Goal: Information Seeking & Learning: Learn about a topic

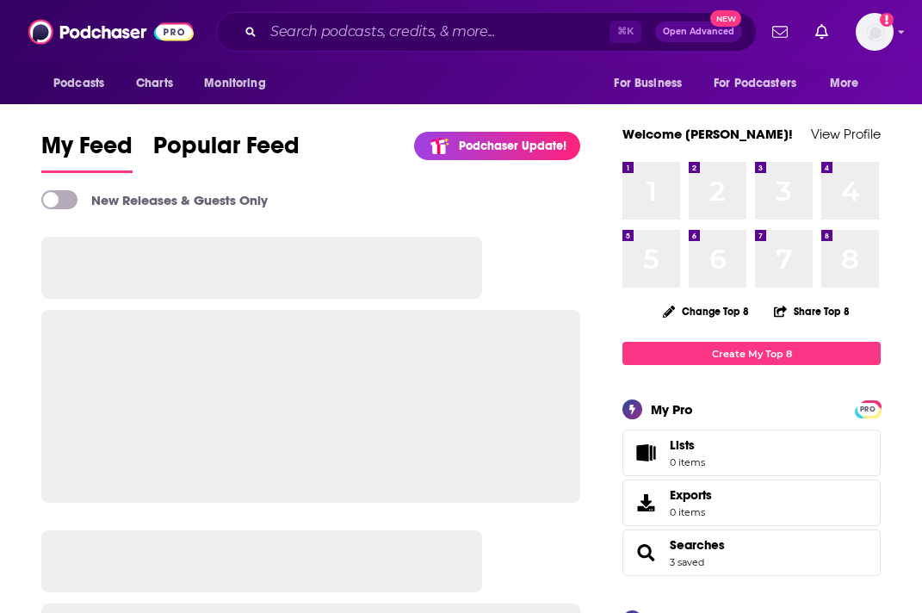
click at [448, 53] on div "Podcasts Charts Monitoring ⌘ K Open Advanced New For Business For Podcasters Mo…" at bounding box center [461, 32] width 922 height 64
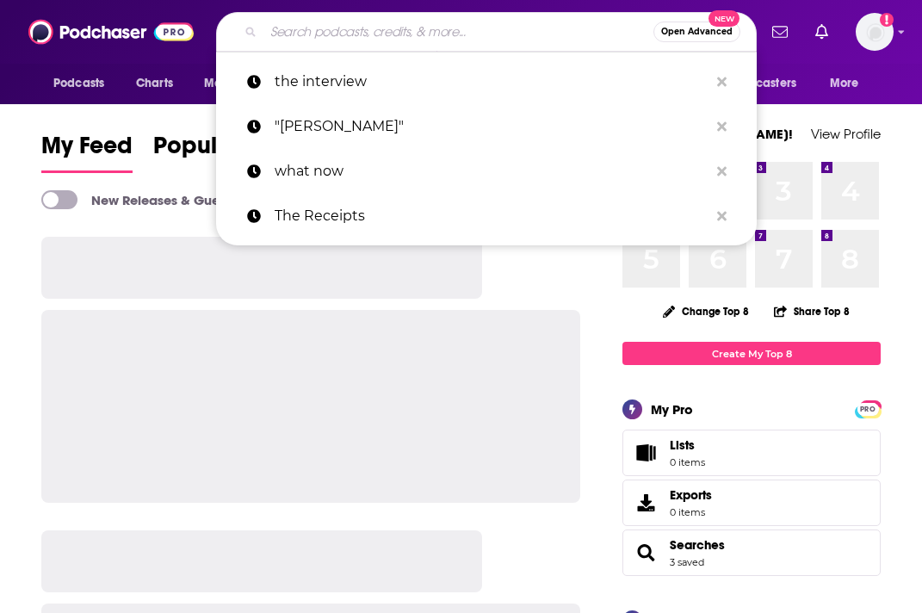
click at [440, 34] on input "Search podcasts, credits, & more..." at bounding box center [458, 32] width 390 height 28
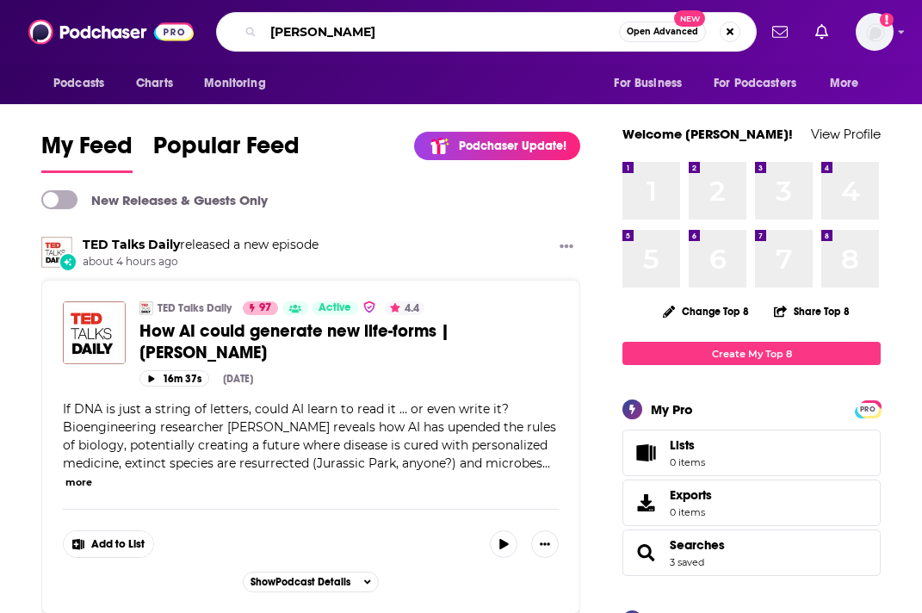
type input "[PERSON_NAME]"
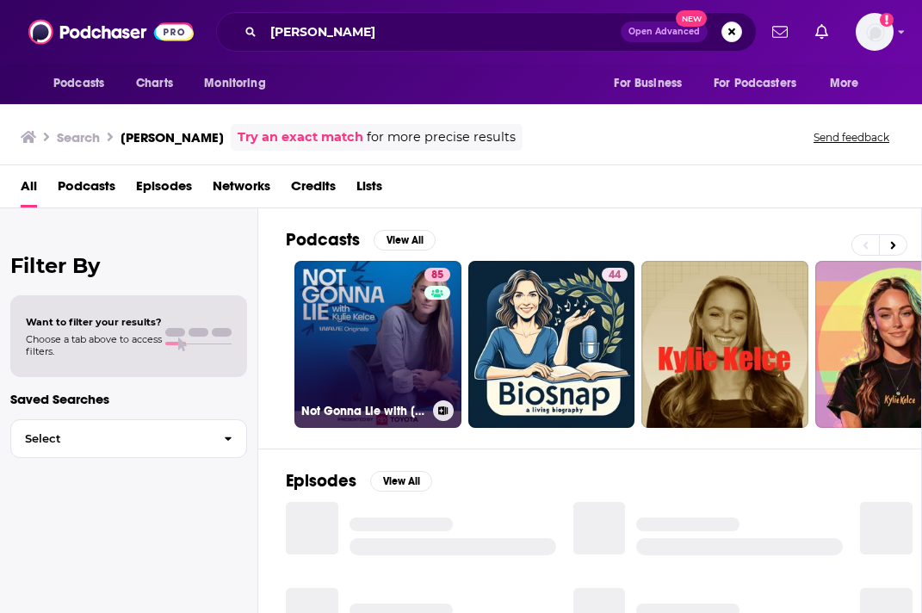
click at [368, 320] on link "85 Not Gonna Lie with Kylie Kelce" at bounding box center [377, 344] width 167 height 167
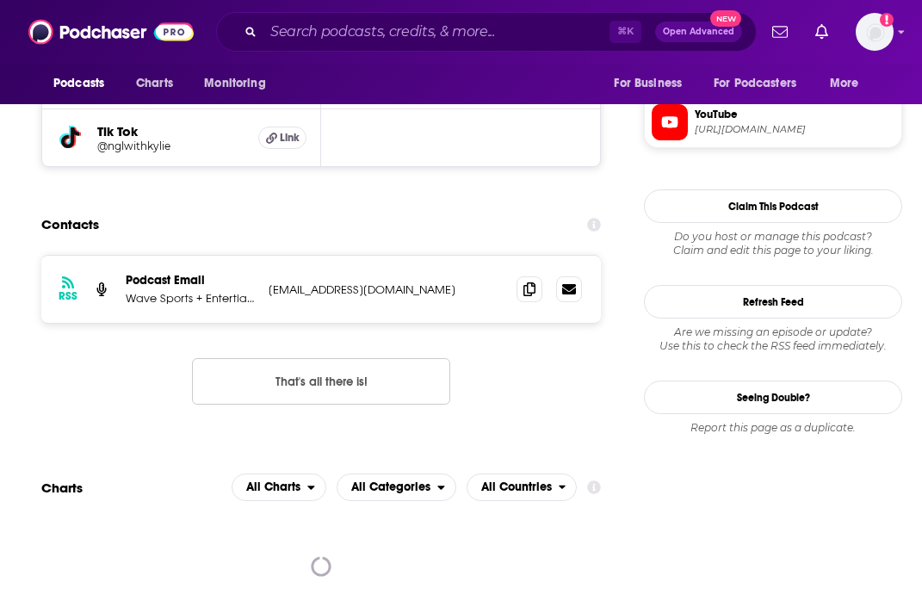
scroll to position [1617, 0]
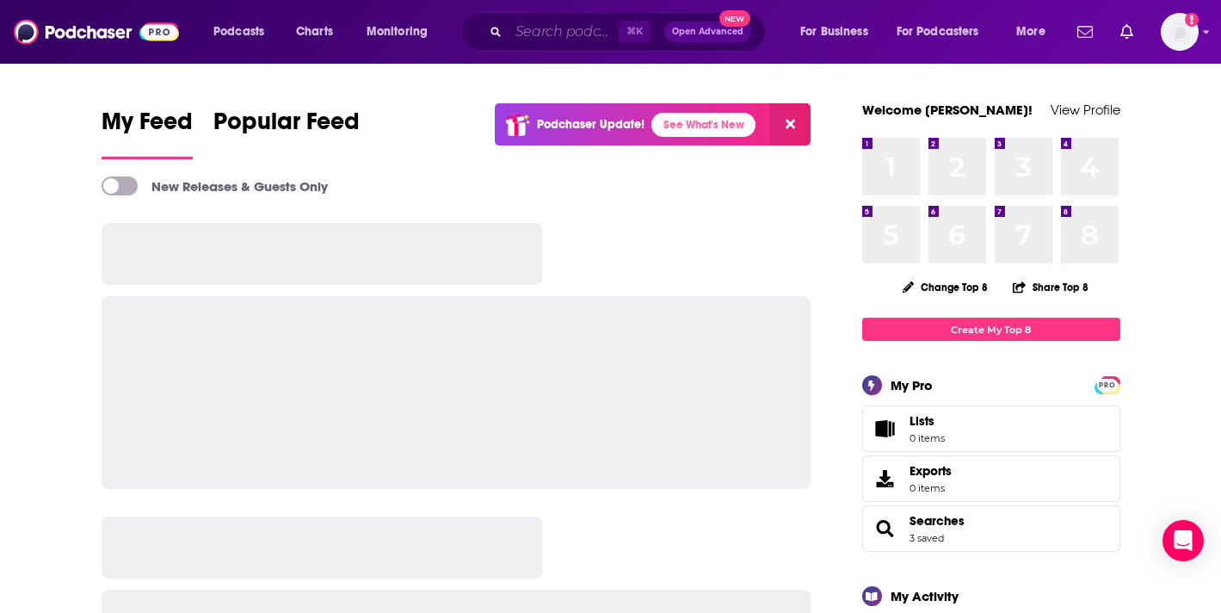
click at [551, 33] on input "Search podcasts, credits, & more..." at bounding box center [564, 32] width 110 height 28
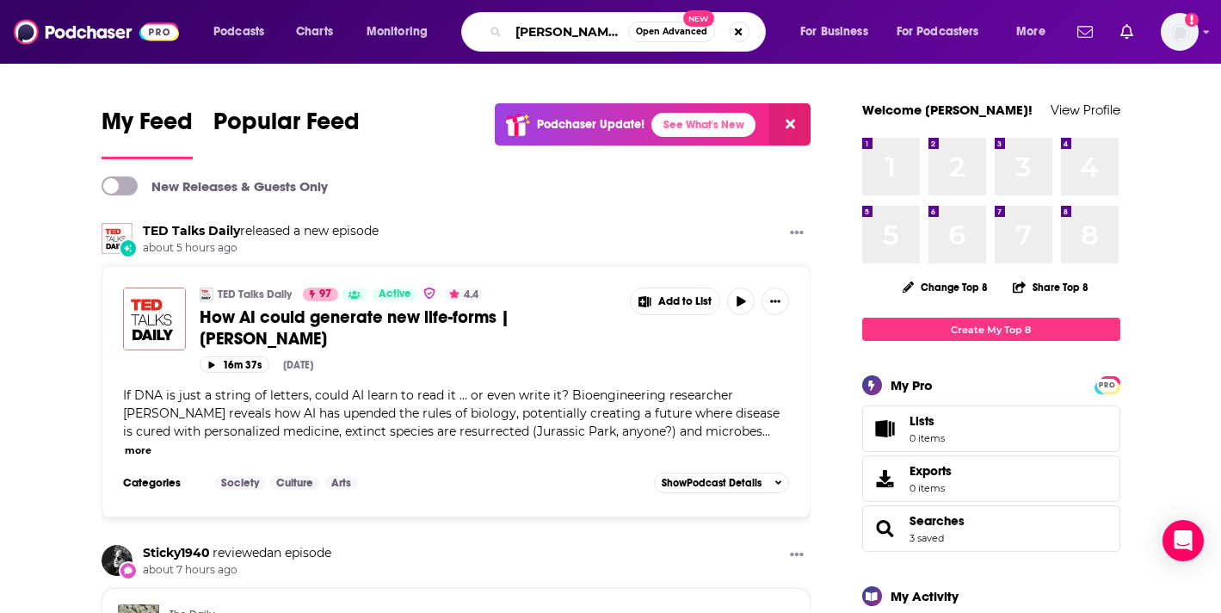
type input "[PERSON_NAME]"
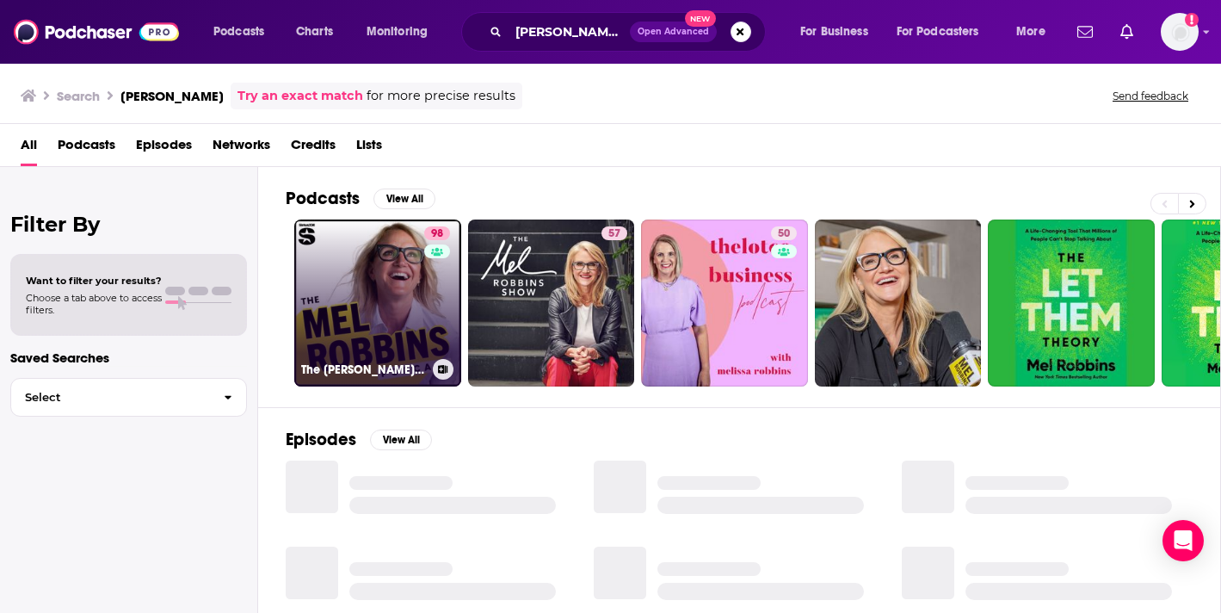
click at [411, 318] on link "98 The [PERSON_NAME] Podcast" at bounding box center [377, 303] width 167 height 167
